Goal: Task Accomplishment & Management: Use online tool/utility

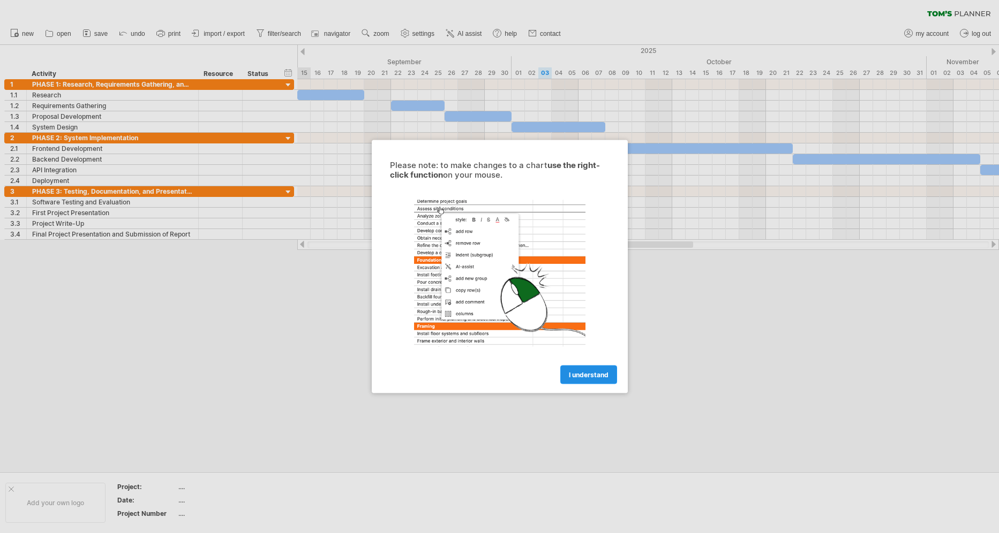
click at [581, 373] on span "I understand" at bounding box center [589, 375] width 40 height 8
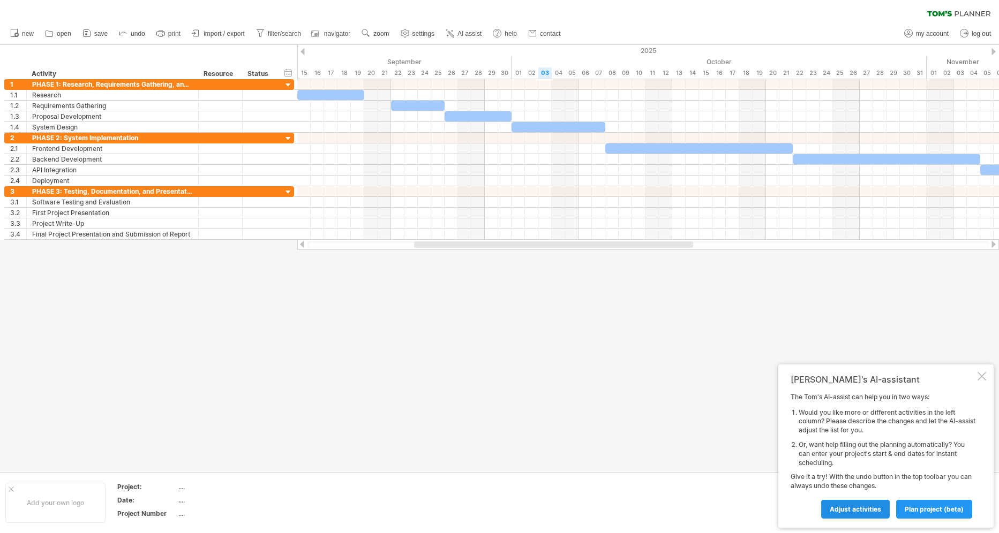
click at [850, 513] on link "Adjust activities" at bounding box center [855, 509] width 69 height 19
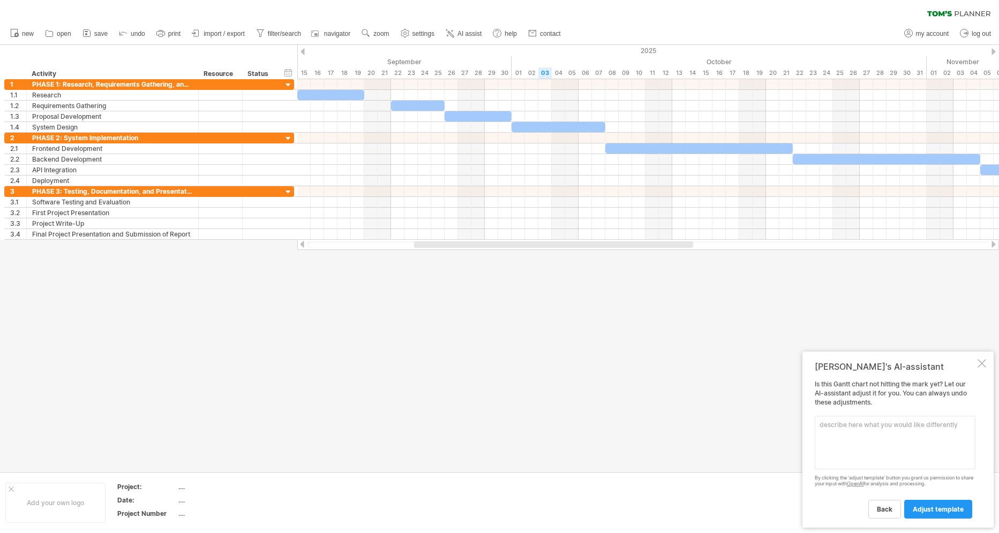
click at [878, 422] on textarea at bounding box center [894, 443] width 161 height 54
paste textarea "Milestone 1: Research and proposal development completed – [DATE]"
paste textarea "Milestone 2: System implementation completed – [DATE]"
paste textarea "Milestone 3: Testing, documentation, and final submission completed – [DATE]"
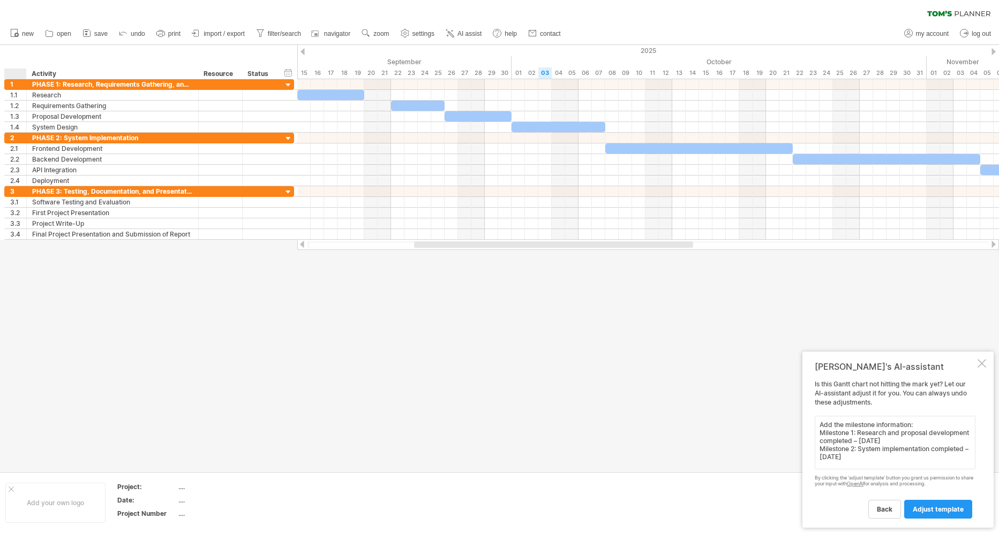
type textarea "Add the milestone information: Milestone 1: Research and proposal development c…"
click at [940, 506] on span "adjust template" at bounding box center [937, 509] width 51 height 8
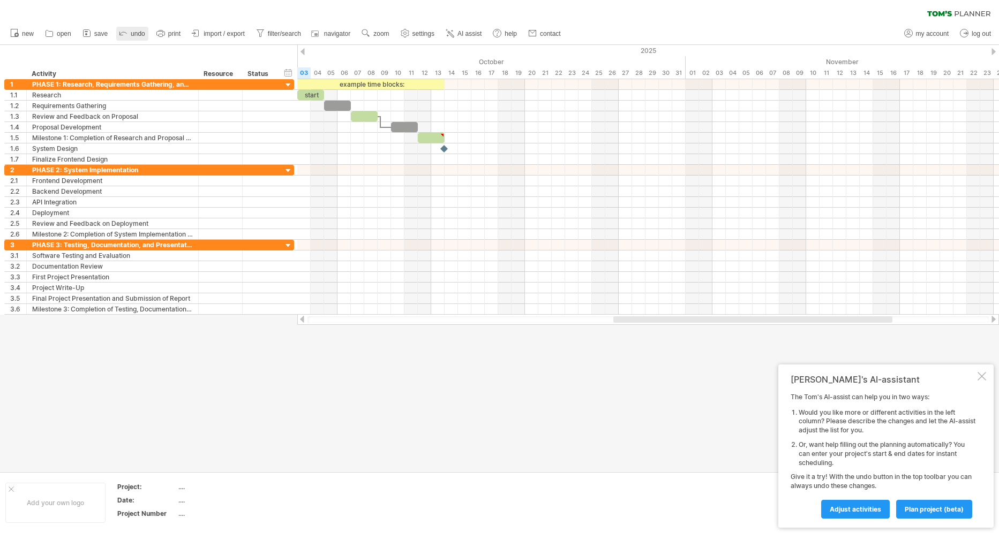
click at [126, 31] on icon at bounding box center [123, 32] width 11 height 11
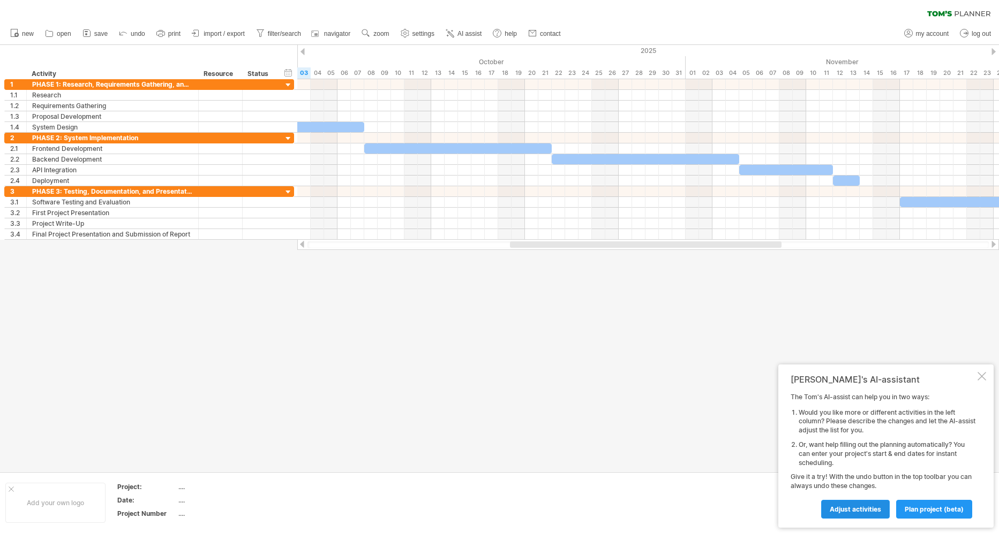
click at [855, 503] on link "Adjust activities" at bounding box center [855, 509] width 69 height 19
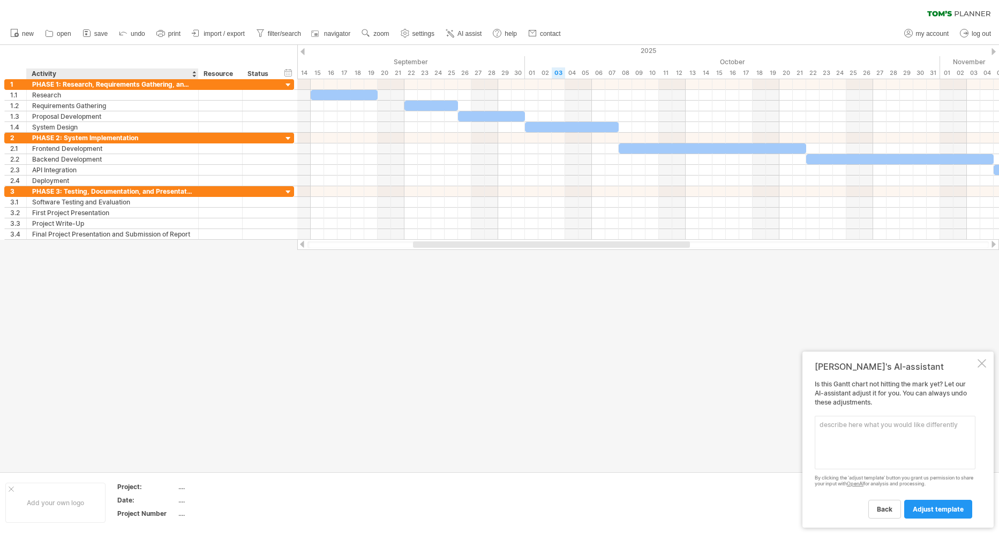
click at [71, 54] on div "hide start/end/duration show start/end/duration ******** Activity ******** Reso…" at bounding box center [148, 62] width 297 height 34
click at [836, 430] on textarea at bounding box center [894, 443] width 161 height 54
click at [286, 72] on div "hide start/end/duration show start/end/duration" at bounding box center [288, 72] width 10 height 11
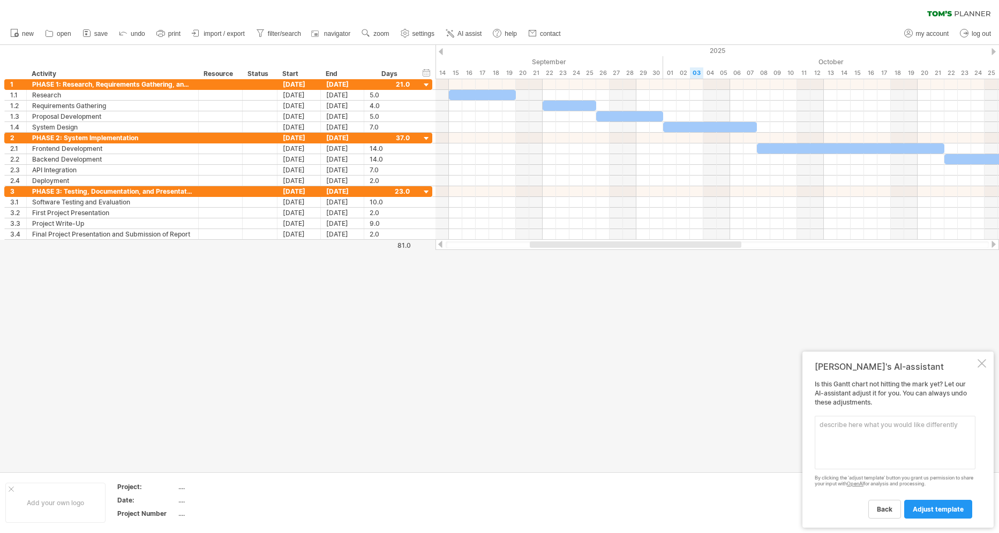
click at [876, 438] on textarea at bounding box center [894, 443] width 161 height 54
click at [425, 194] on div at bounding box center [426, 192] width 10 height 10
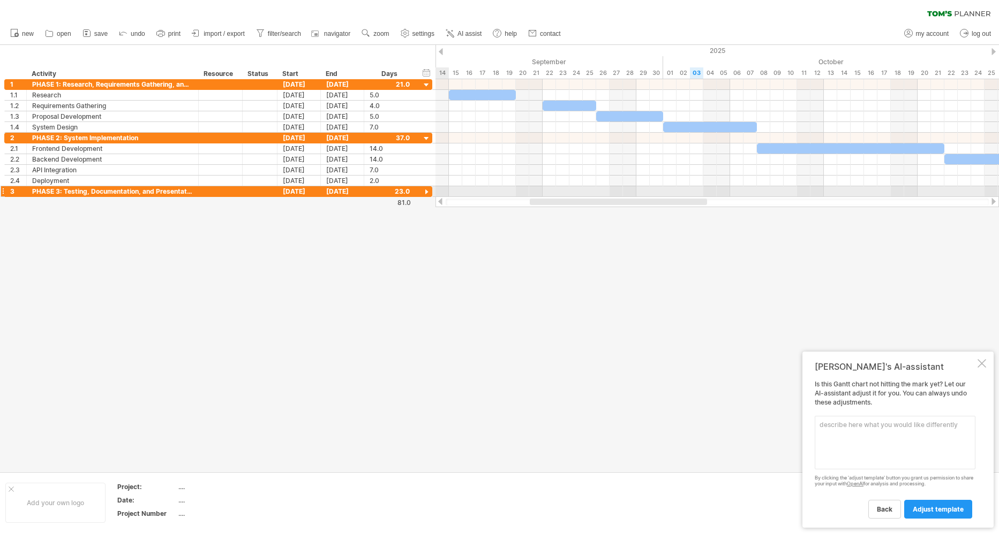
click at [425, 194] on div at bounding box center [426, 192] width 10 height 10
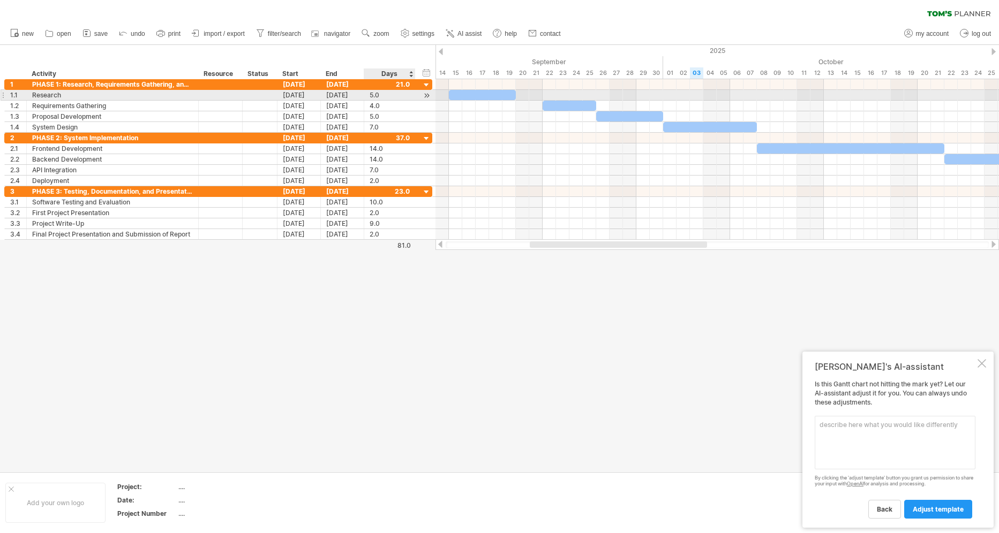
click at [371, 96] on div "5.0" at bounding box center [389, 95] width 40 height 10
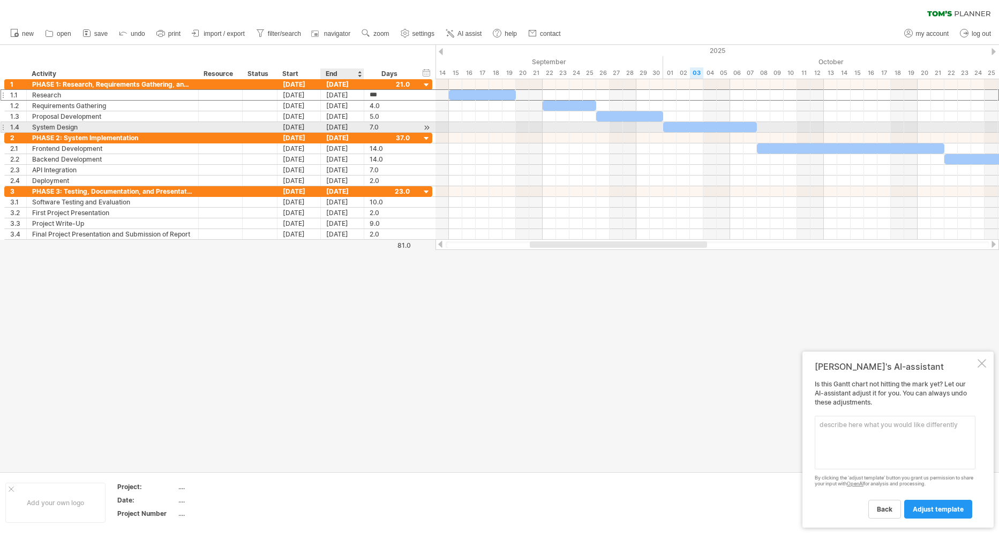
click at [366, 123] on div "7.0 7.0" at bounding box center [389, 127] width 51 height 10
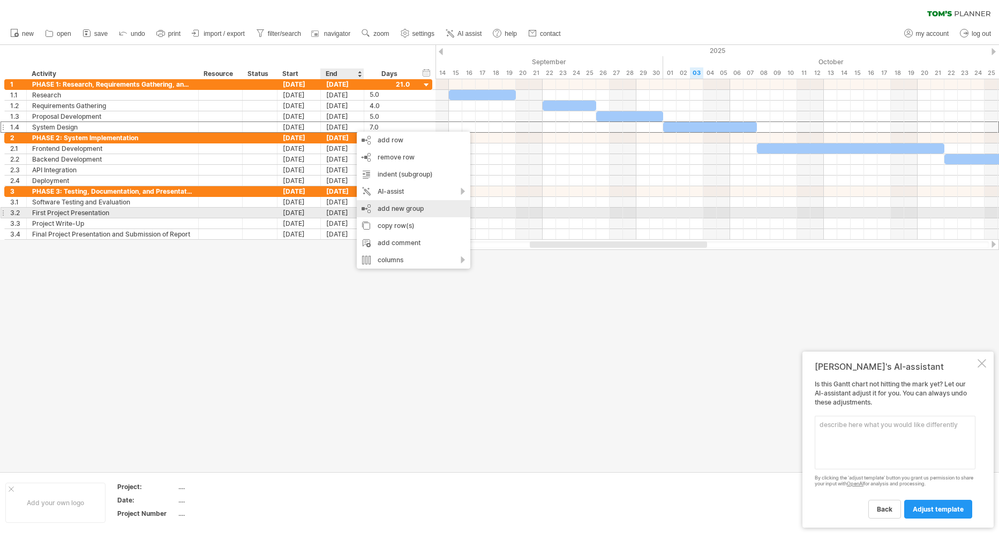
click at [397, 211] on div "add new group" at bounding box center [414, 208] width 114 height 17
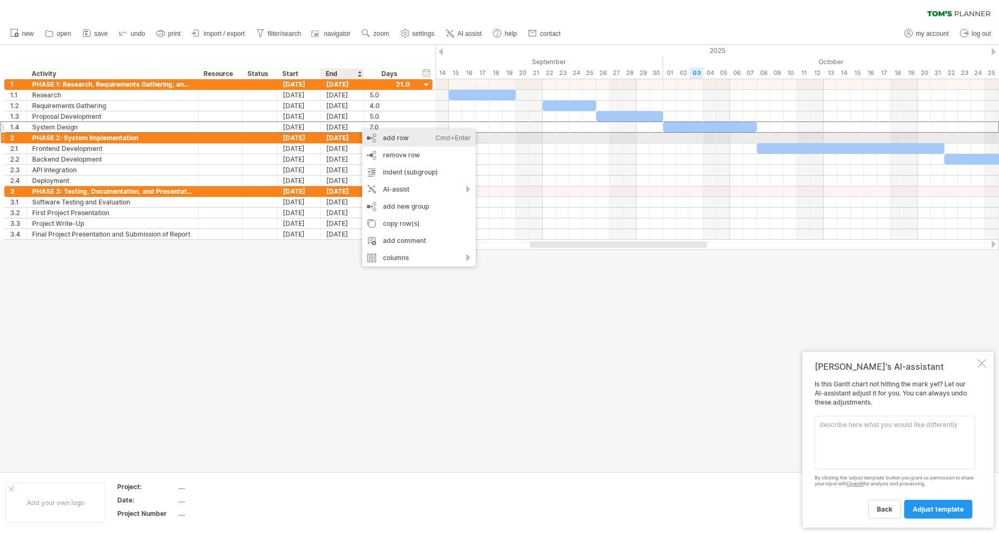
click at [376, 137] on div "add row Ctrl+Enter Cmd+Enter" at bounding box center [419, 138] width 114 height 17
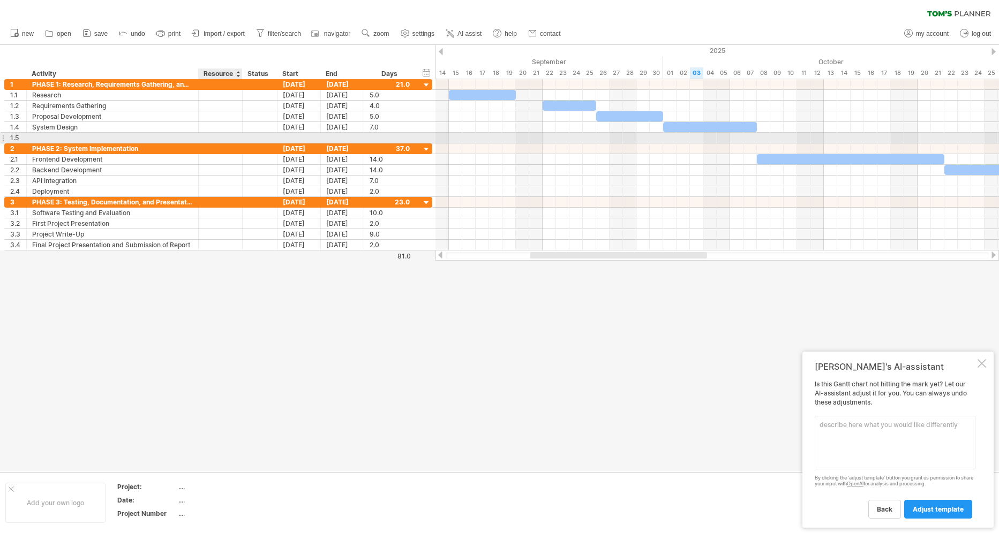
click at [211, 138] on div at bounding box center [220, 138] width 33 height 10
click at [53, 139] on div at bounding box center [112, 138] width 161 height 10
click at [51, 137] on div at bounding box center [112, 138] width 161 height 10
click at [51, 137] on input "text" at bounding box center [112, 138] width 161 height 10
paste input "**********"
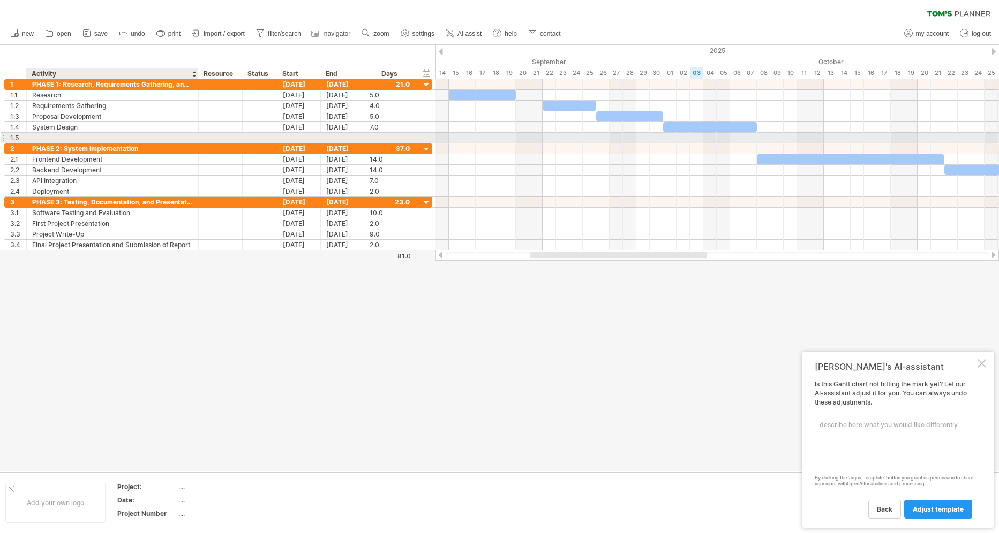
type input "**********"
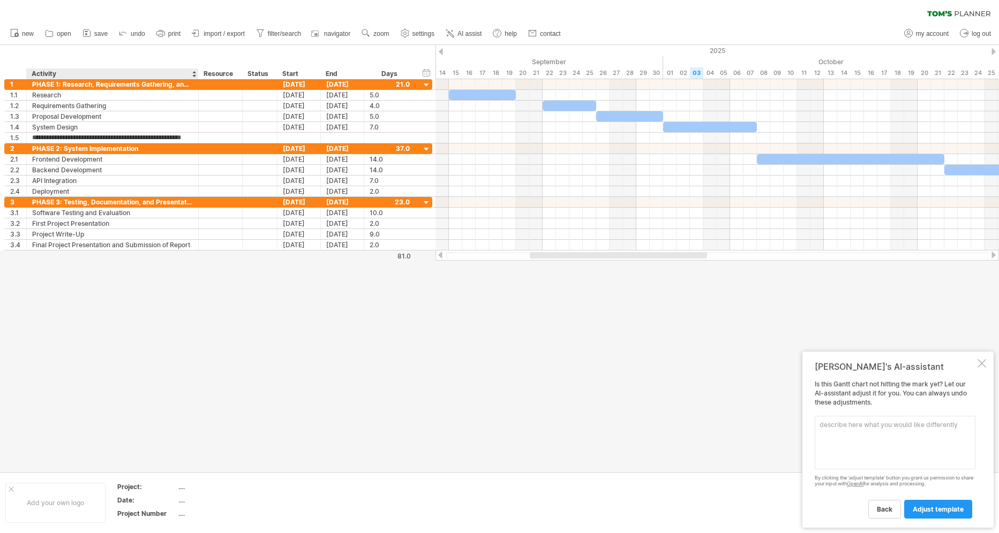
click at [155, 318] on div at bounding box center [499, 258] width 999 height 427
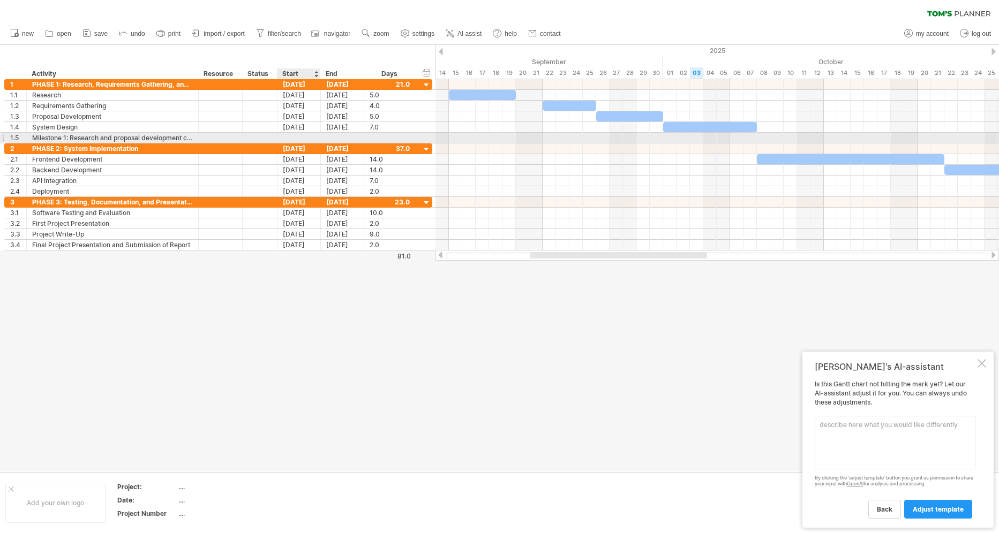
click at [297, 140] on div at bounding box center [298, 138] width 43 height 10
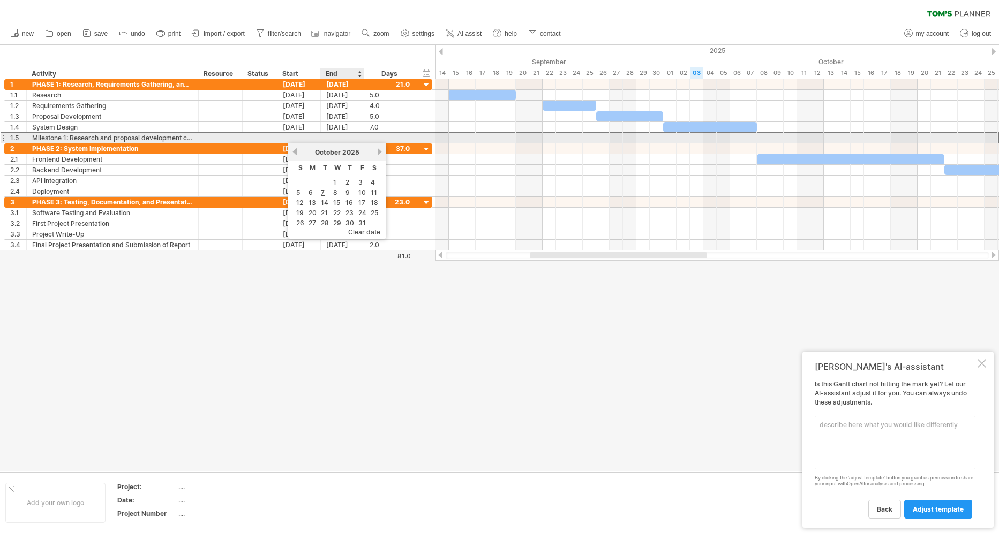
click at [339, 135] on div at bounding box center [342, 138] width 43 height 10
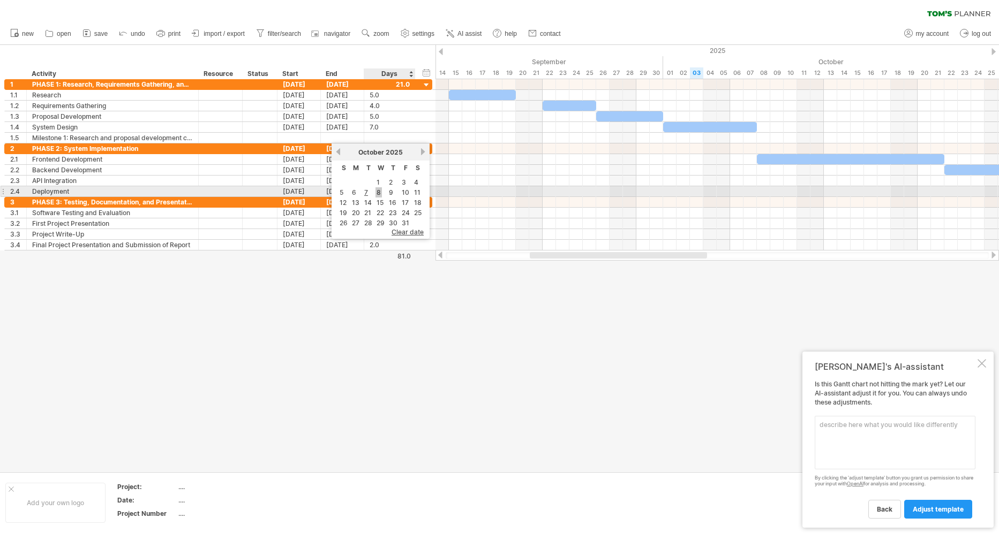
click at [379, 192] on link "8" at bounding box center [378, 192] width 6 height 10
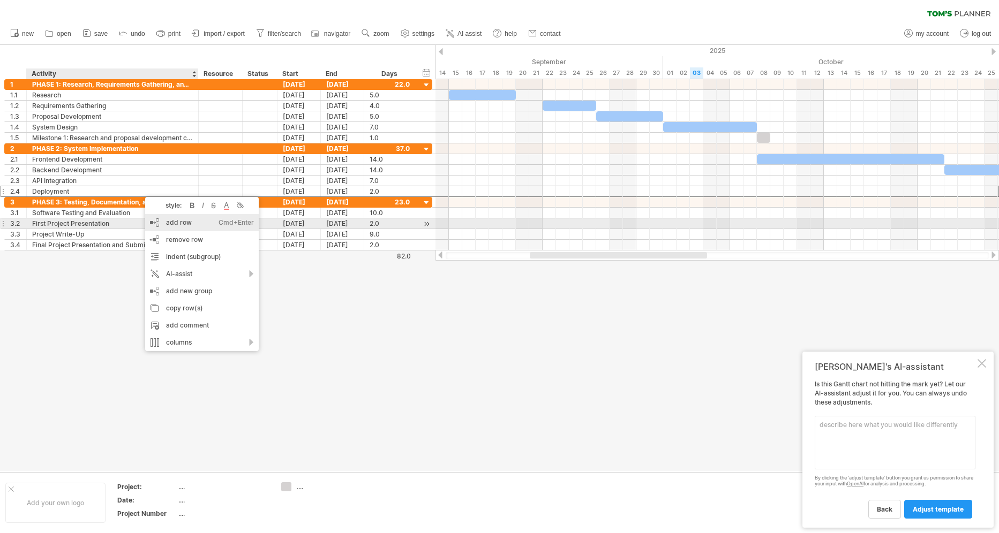
click at [220, 222] on div "Cmd+Enter" at bounding box center [235, 222] width 35 height 17
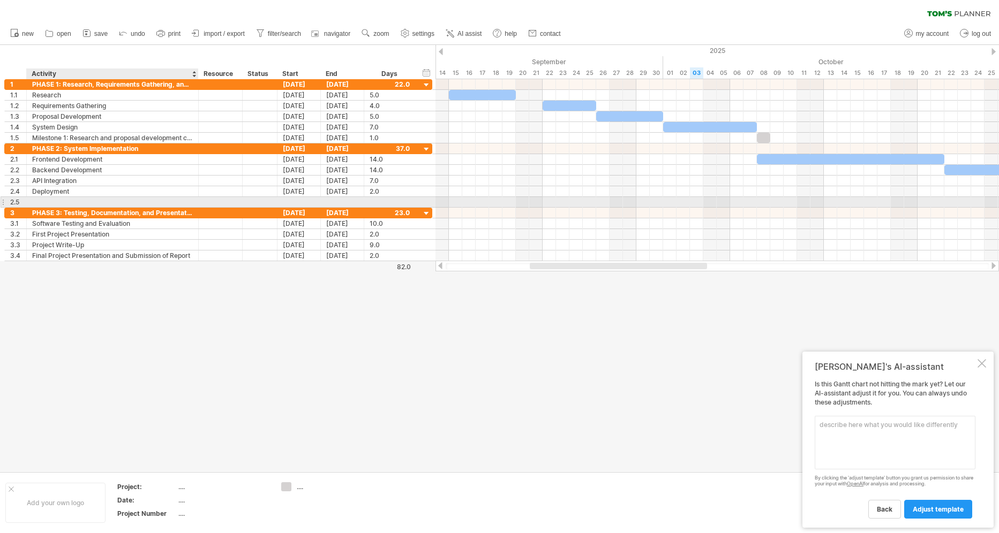
click at [175, 202] on div at bounding box center [112, 202] width 161 height 10
click at [56, 201] on div at bounding box center [112, 202] width 161 height 10
paste input "**********"
type input "**********"
click at [344, 201] on div at bounding box center [342, 202] width 43 height 10
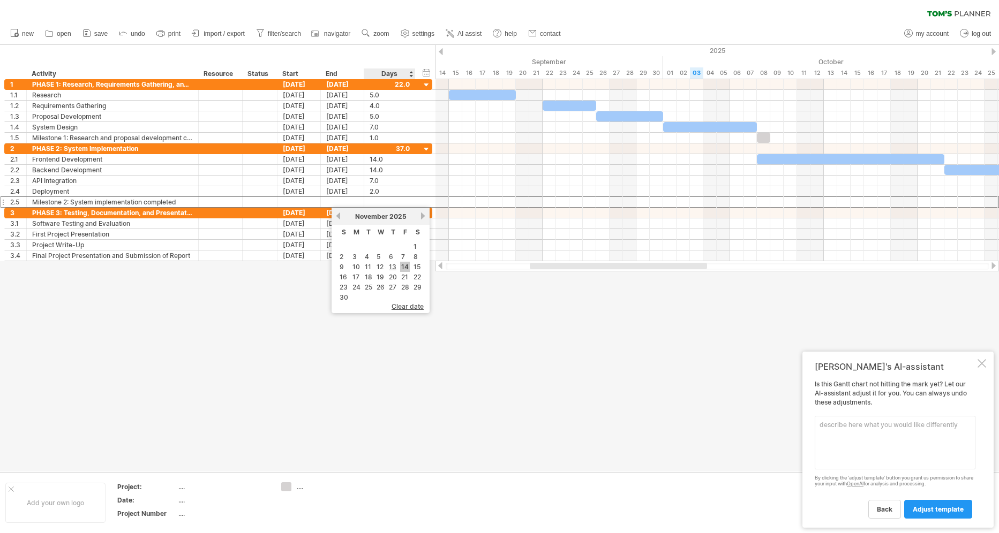
click at [406, 267] on link "14" at bounding box center [405, 267] width 10 height 10
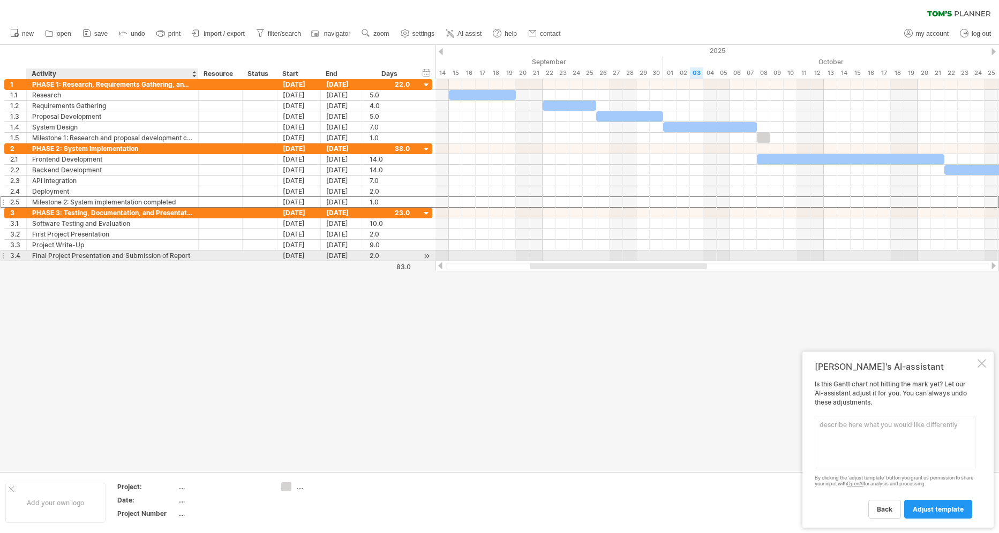
click at [69, 255] on div "Final Project Presentation and Submission of Report" at bounding box center [112, 256] width 161 height 10
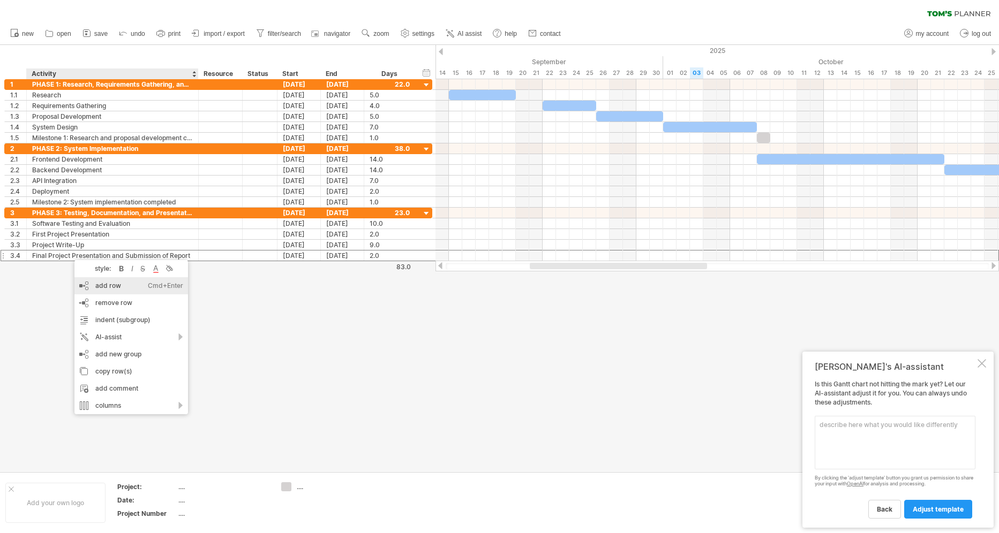
click at [114, 285] on div "add row Ctrl+Enter Cmd+Enter" at bounding box center [131, 285] width 114 height 17
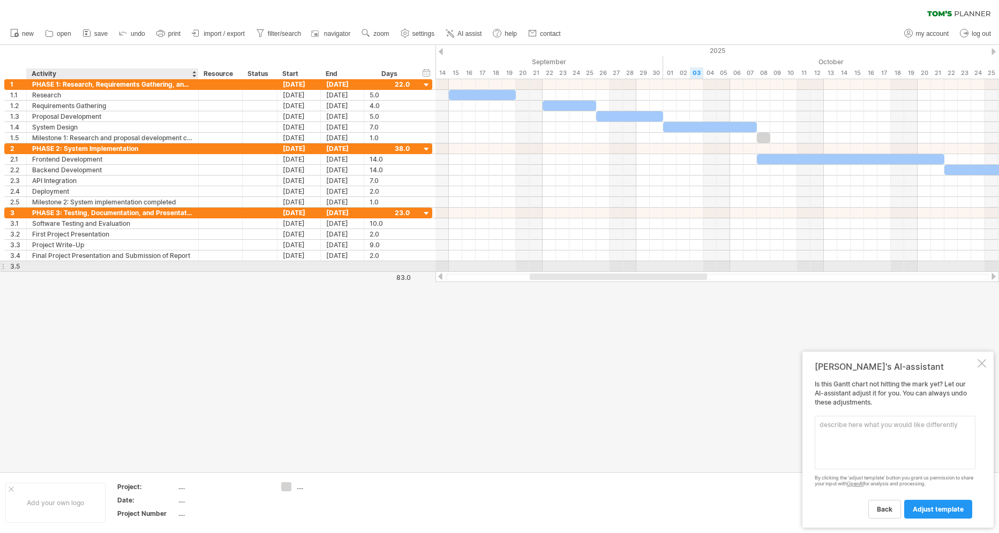
click at [73, 263] on div at bounding box center [112, 266] width 161 height 10
paste input "**********"
type input "**********"
click at [341, 267] on div at bounding box center [342, 266] width 43 height 10
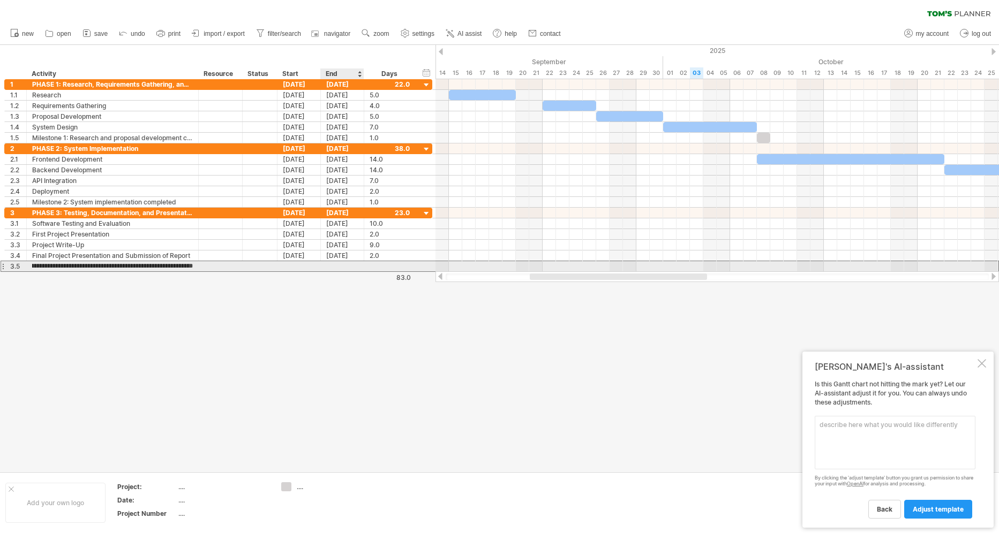
scroll to position [0, 0]
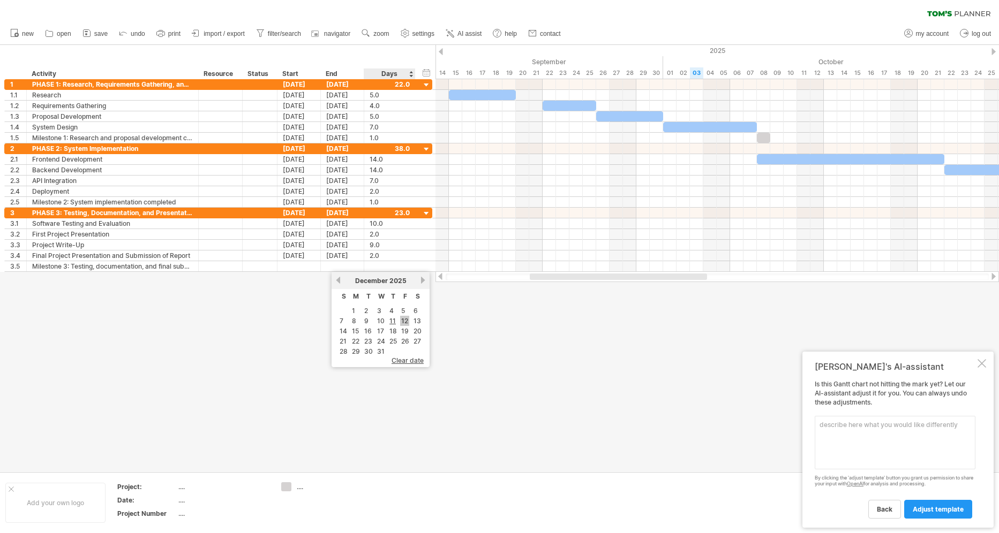
click at [403, 321] on link "12" at bounding box center [404, 321] width 9 height 10
click at [403, 321] on div at bounding box center [499, 258] width 999 height 427
click at [90, 32] on icon at bounding box center [86, 33] width 7 height 7
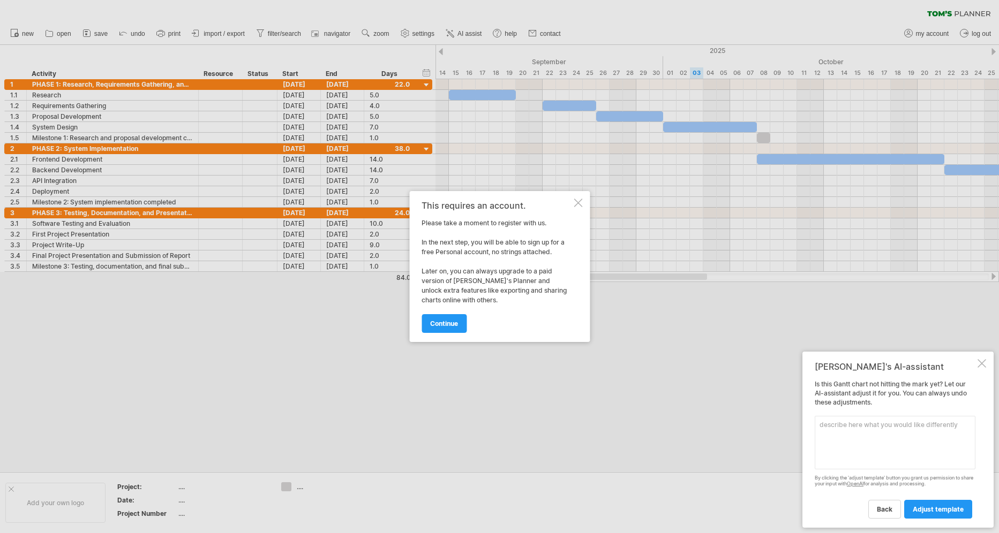
click at [580, 201] on div at bounding box center [577, 203] width 9 height 9
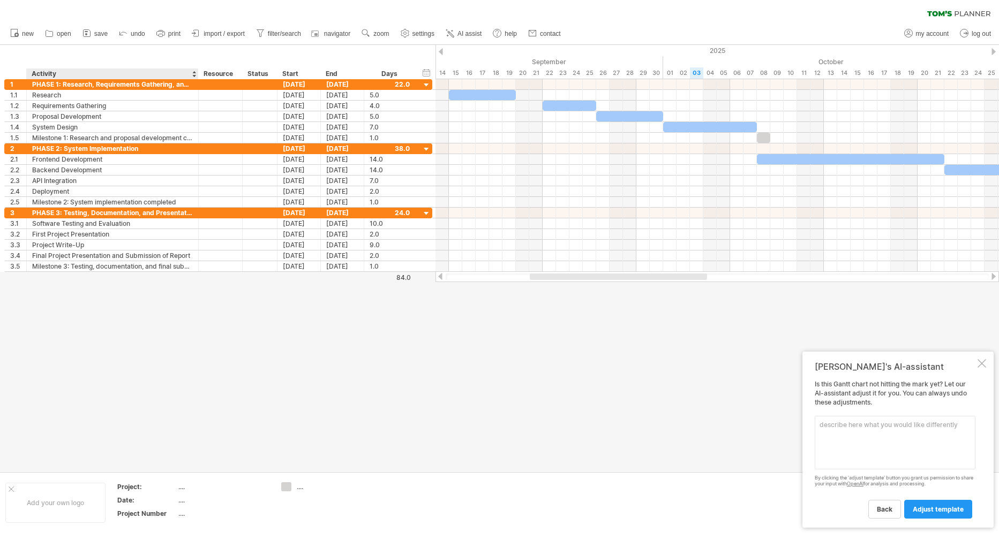
click at [180, 488] on div "...." at bounding box center [223, 486] width 90 height 9
type input "*********"
click at [55, 400] on div at bounding box center [499, 258] width 999 height 427
click at [292, 486] on div "...." at bounding box center [318, 486] width 74 height 9
click at [285, 486] on div "Trying to reach [DOMAIN_NAME] Connected again... 0% clear filter new 1" at bounding box center [499, 266] width 999 height 533
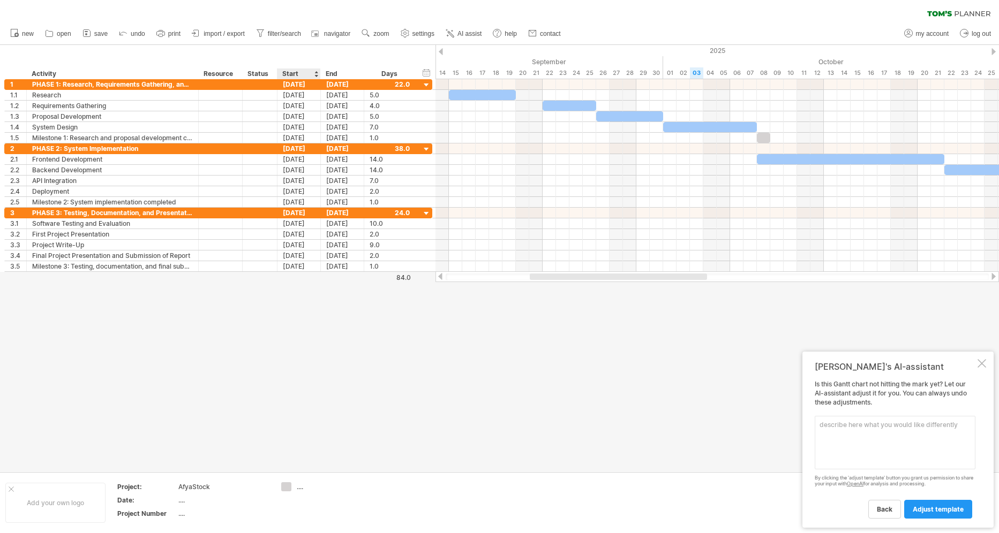
click at [299, 486] on div "...." at bounding box center [326, 486] width 58 height 9
click at [282, 422] on div at bounding box center [499, 258] width 999 height 427
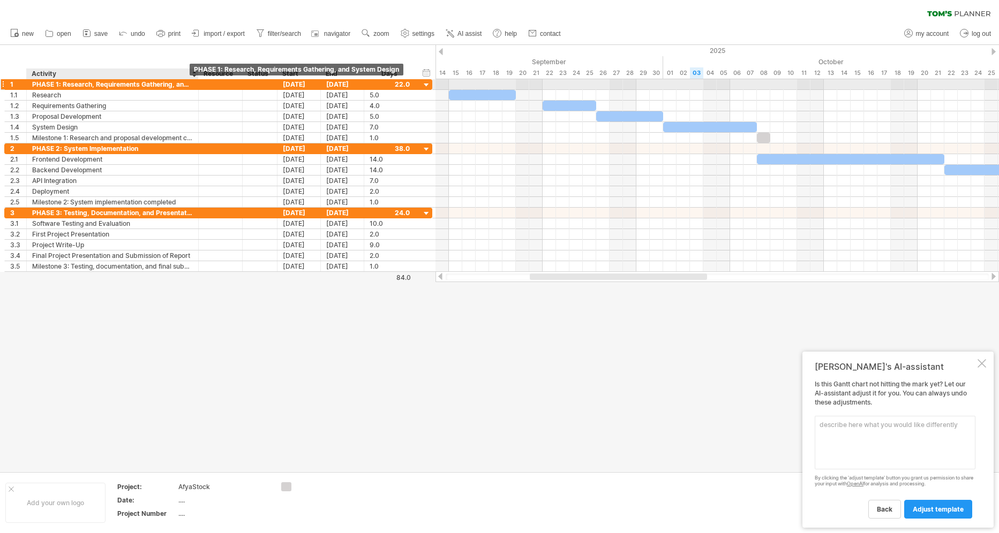
click at [187, 82] on div "PHASE 1: Research, Requirements Gathering, and System Design" at bounding box center [112, 84] width 161 height 10
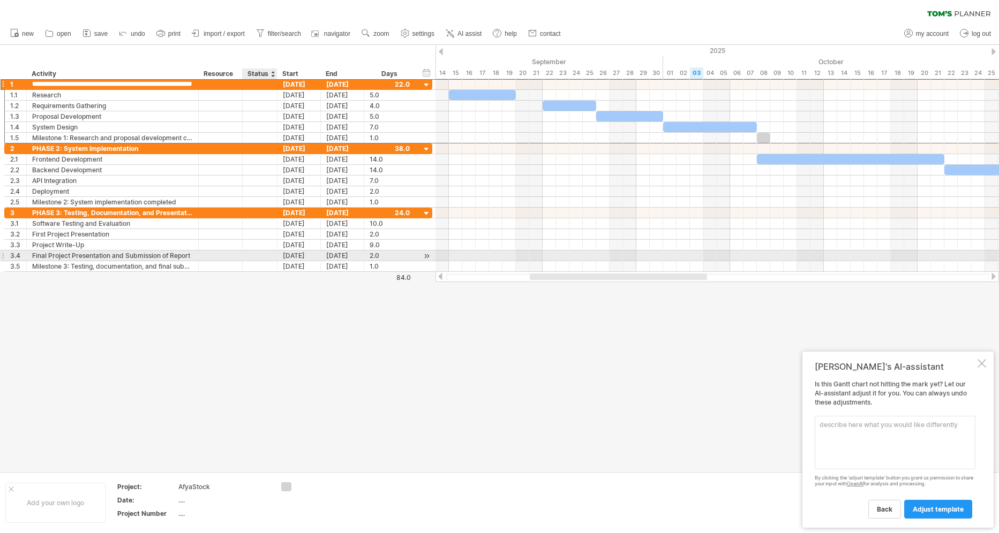
click at [270, 252] on div at bounding box center [260, 256] width 24 height 10
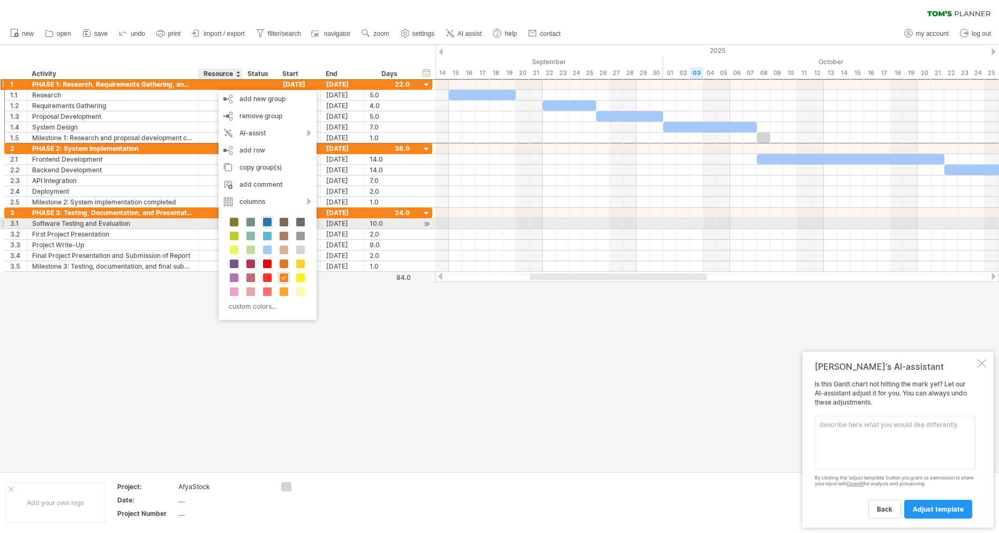
click at [268, 225] on span at bounding box center [267, 222] width 9 height 9
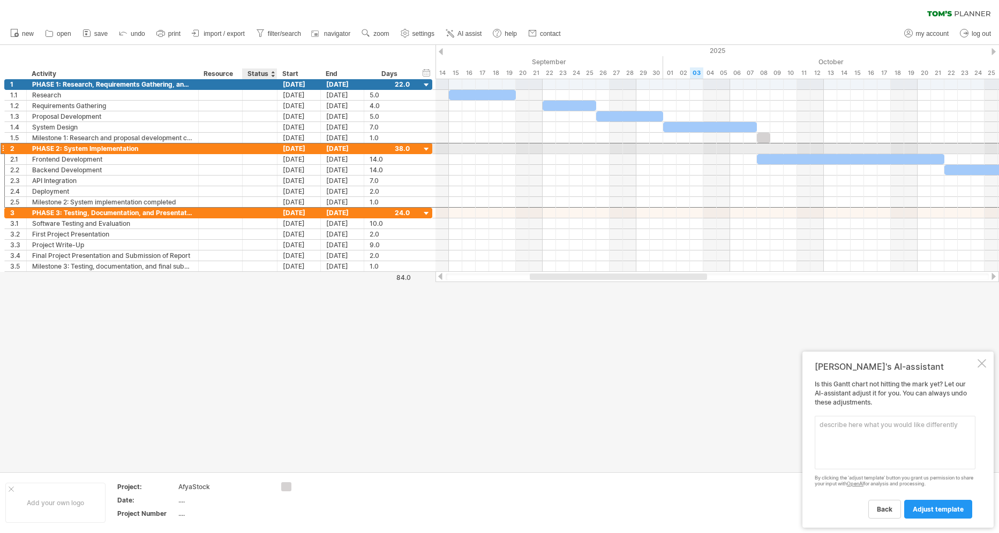
click at [251, 146] on div at bounding box center [260, 148] width 24 height 10
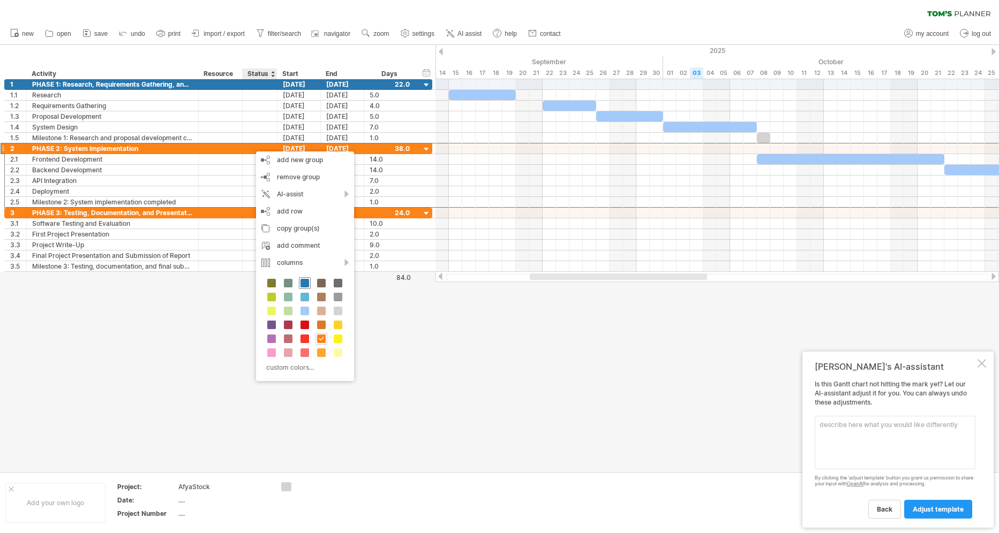
click at [300, 285] on span at bounding box center [304, 283] width 9 height 9
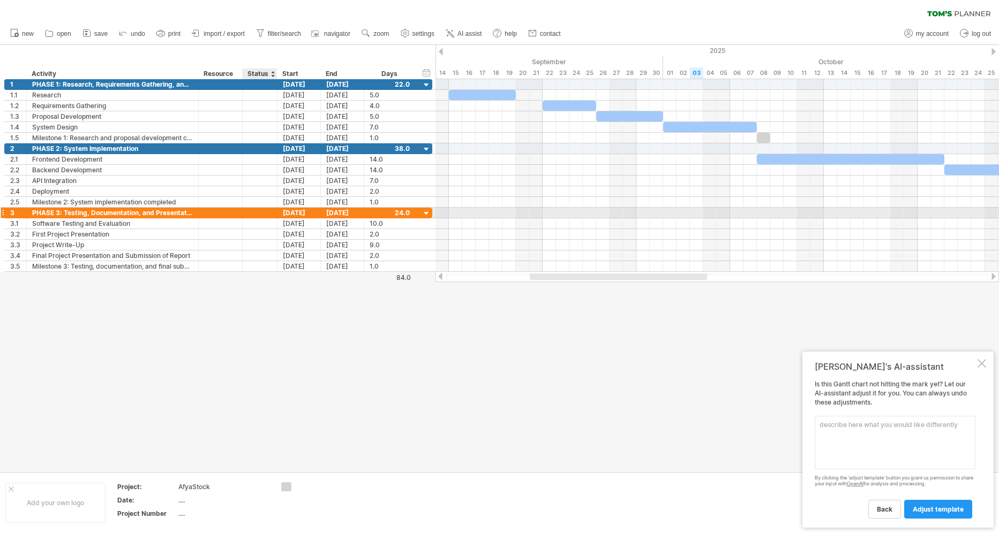
click at [254, 213] on div at bounding box center [260, 213] width 24 height 10
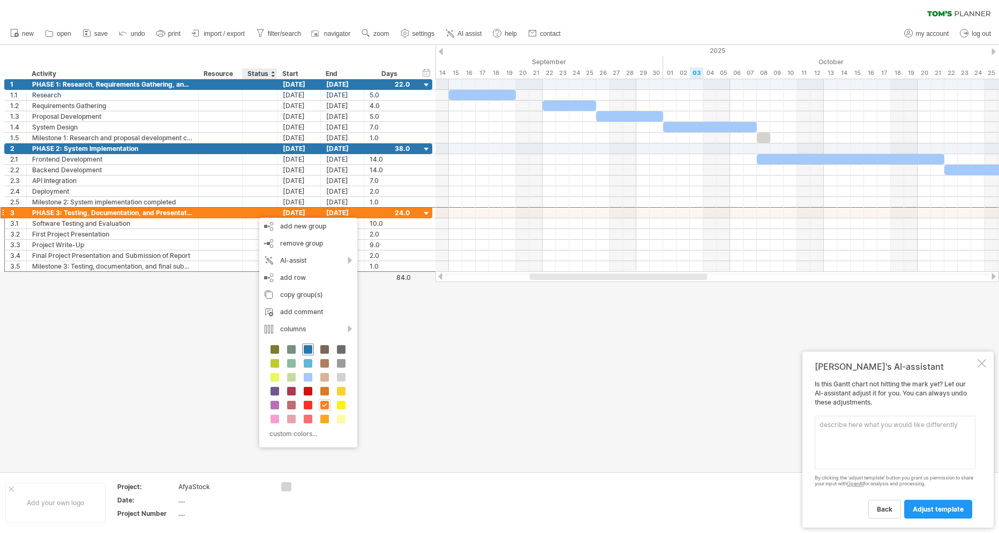
click at [307, 351] on span at bounding box center [308, 349] width 9 height 9
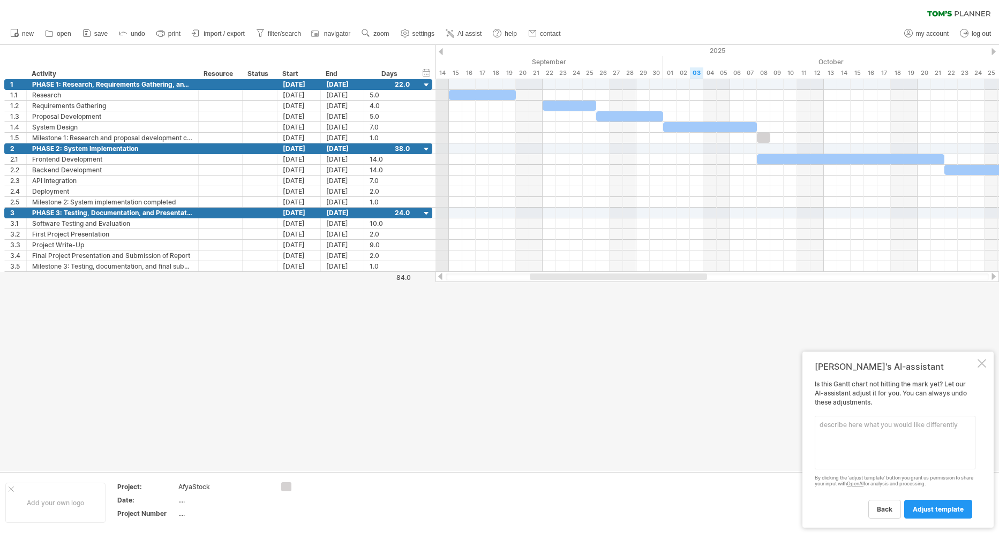
click at [444, 51] on div "2025" at bounding box center [662, 50] width 2463 height 11
click at [439, 51] on div at bounding box center [441, 51] width 4 height 7
